Goal: Information Seeking & Learning: Learn about a topic

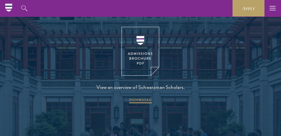
scroll to position [702, 0]
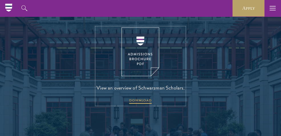
click at [139, 51] on img at bounding box center [141, 51] width 38 height 49
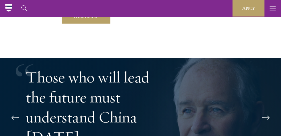
scroll to position [1039, 0]
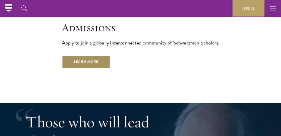
click at [88, 56] on link "Learn More" at bounding box center [86, 62] width 49 height 13
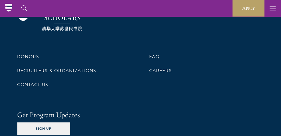
scroll to position [3075, 0]
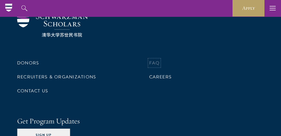
click at [157, 66] on link "FAQ" at bounding box center [154, 63] width 11 height 7
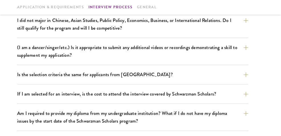
scroll to position [493, 0]
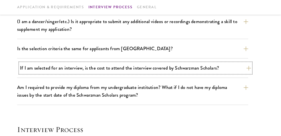
click at [245, 66] on button "If I am selected for an interview, is the cost to attend the interview covered …" at bounding box center [135, 68] width 231 height 10
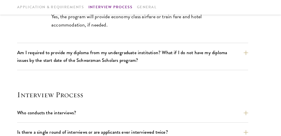
scroll to position [622, 0]
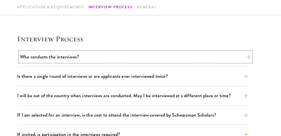
click at [246, 52] on button "Who conducts the interviews?" at bounding box center [135, 57] width 231 height 10
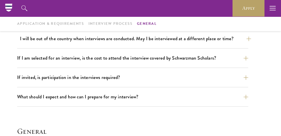
scroll to position [661, 0]
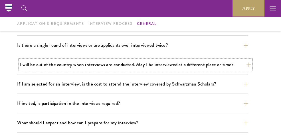
click at [248, 61] on button "I will be out of the country when interviews are conducted. May I be interviewe…" at bounding box center [135, 65] width 231 height 10
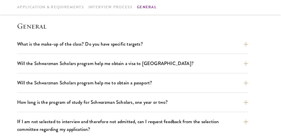
scroll to position [869, 0]
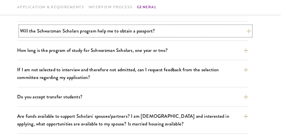
click at [250, 26] on button "Will the Schwarzman Scholars program help me to obtain a passport?" at bounding box center [135, 31] width 231 height 10
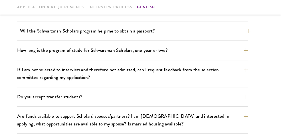
click at [250, 15] on div "Application & Requirements Interview Process General" at bounding box center [140, 6] width 281 height 15
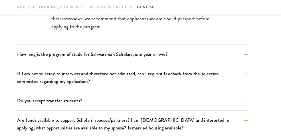
scroll to position [850, 0]
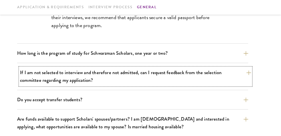
click at [249, 68] on button "If I am not selected to interview and therefore not admitted, can I request fee…" at bounding box center [135, 77] width 231 height 18
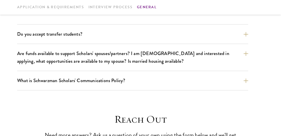
scroll to position [928, 0]
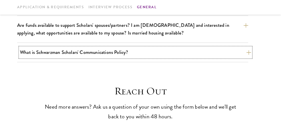
click at [250, 47] on button "What is Schwarzman Scholars' Communications Policy?" at bounding box center [135, 52] width 231 height 10
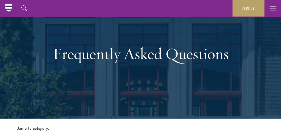
scroll to position [0, 0]
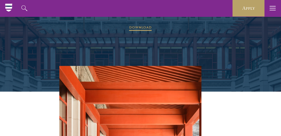
scroll to position [728, 0]
